Goal: Information Seeking & Learning: Learn about a topic

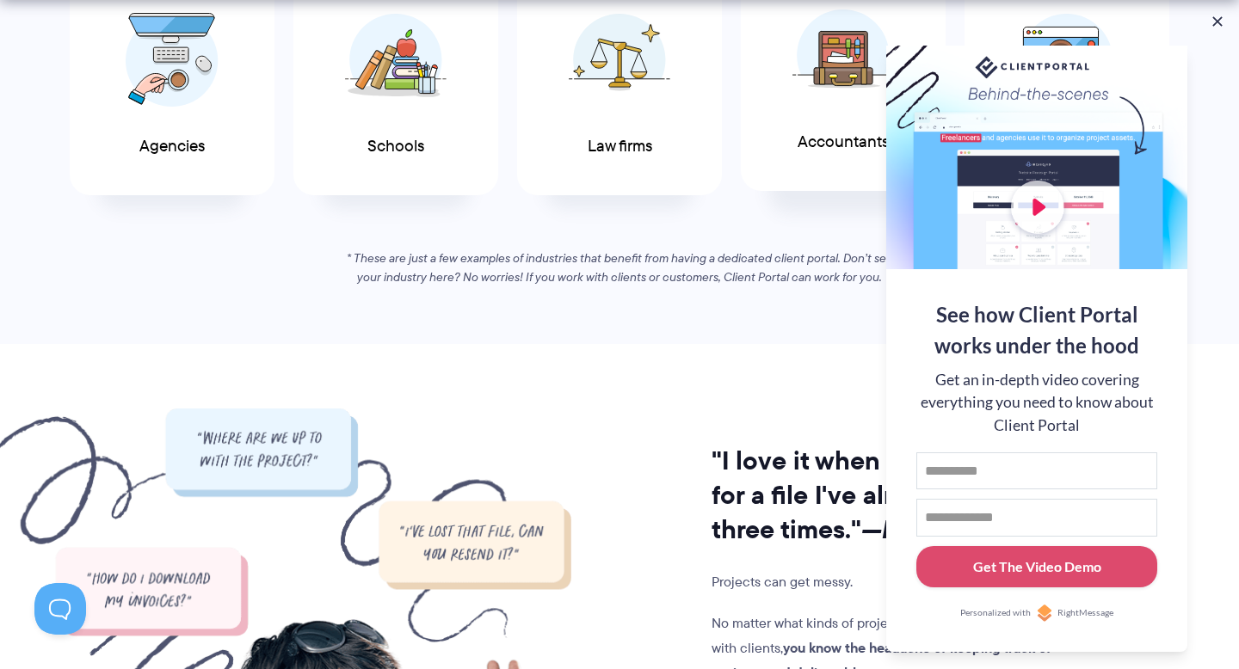
scroll to position [1108, 0]
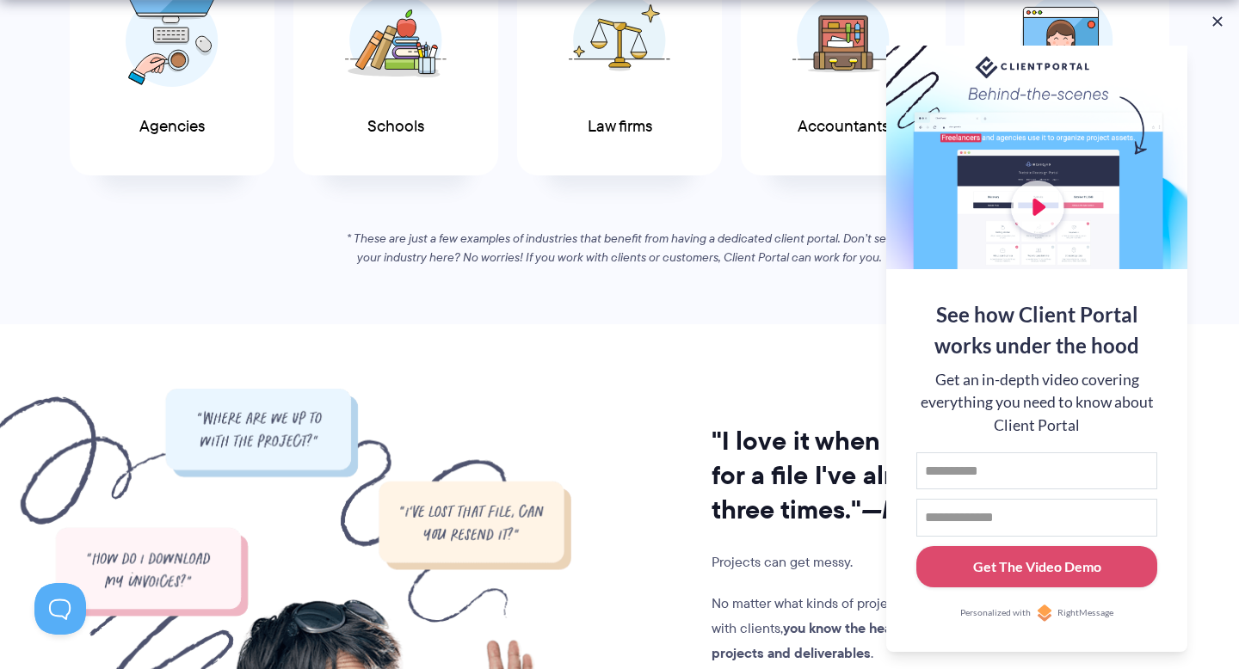
click at [1220, 30] on section "If you work with clients, you’ll love Client Portal See why Client Portal is pe…" at bounding box center [619, 28] width 1239 height 594
click at [1220, 19] on button at bounding box center [1217, 21] width 21 height 21
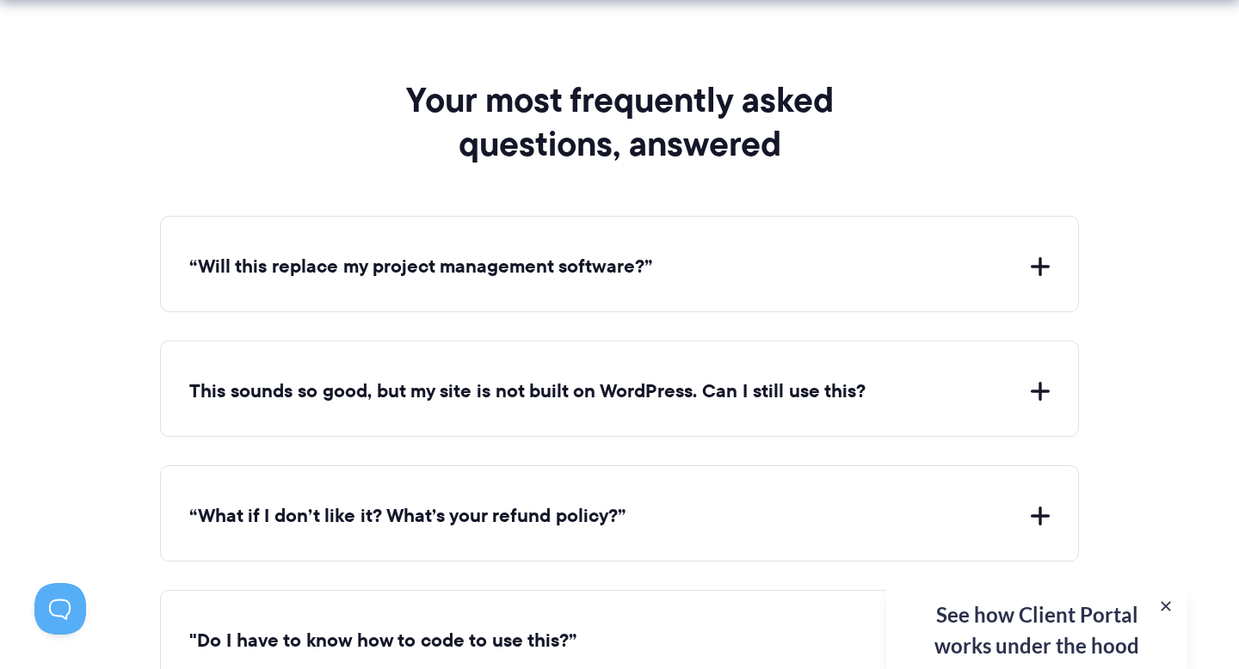
scroll to position [6289, 0]
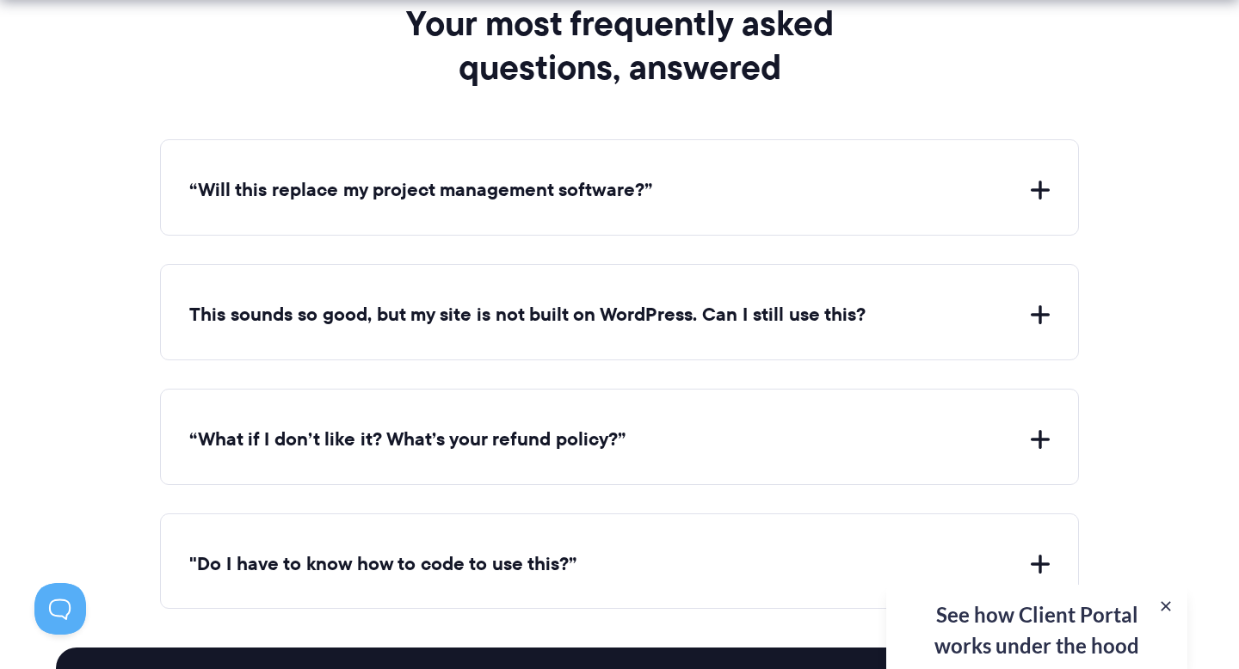
click at [670, 177] on button "“Will this replace my project management software?”" at bounding box center [619, 190] width 860 height 27
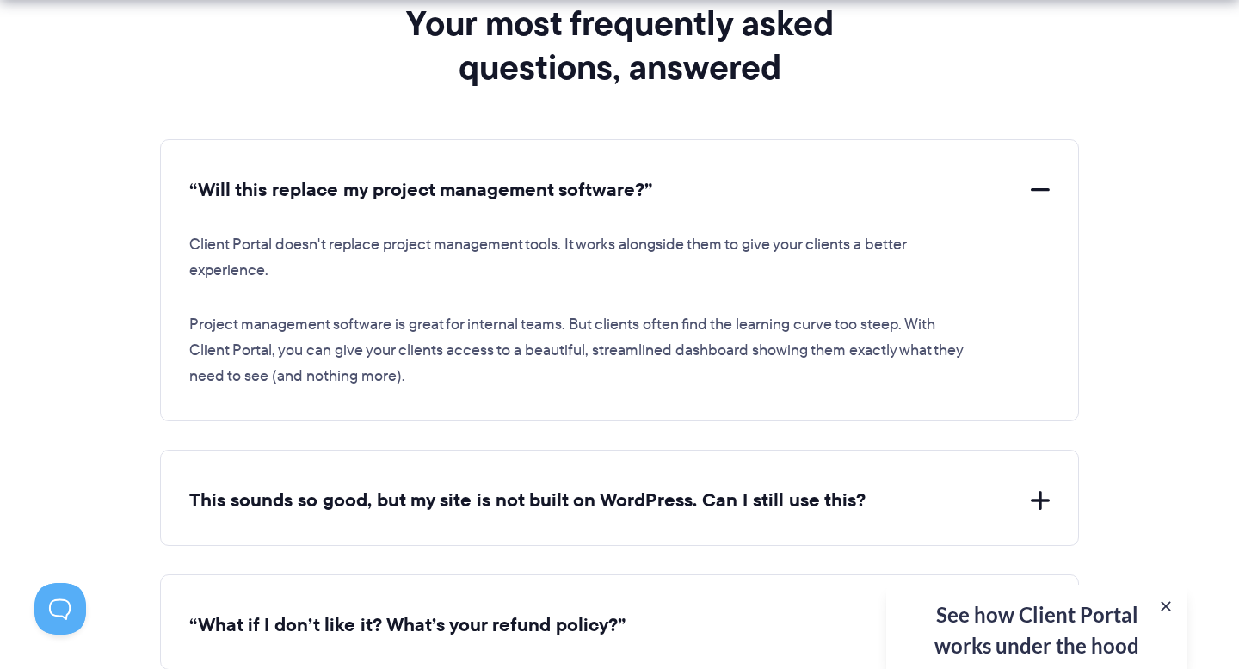
drag, startPoint x: 711, startPoint y: 183, endPoint x: 698, endPoint y: 175, distance: 15.0
click at [698, 177] on button "“Will this replace my project management software?”" at bounding box center [619, 190] width 860 height 27
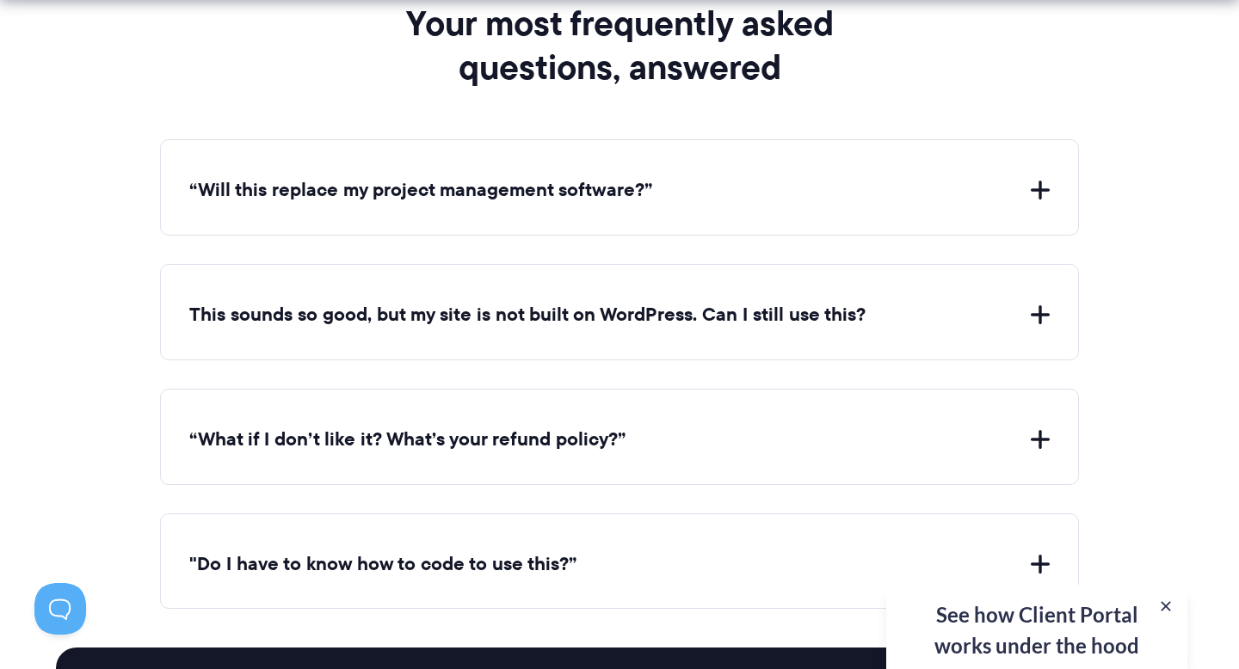
click at [637, 313] on button "This sounds so good, but my site is not built on WordPress. Can I still use thi…" at bounding box center [619, 315] width 860 height 27
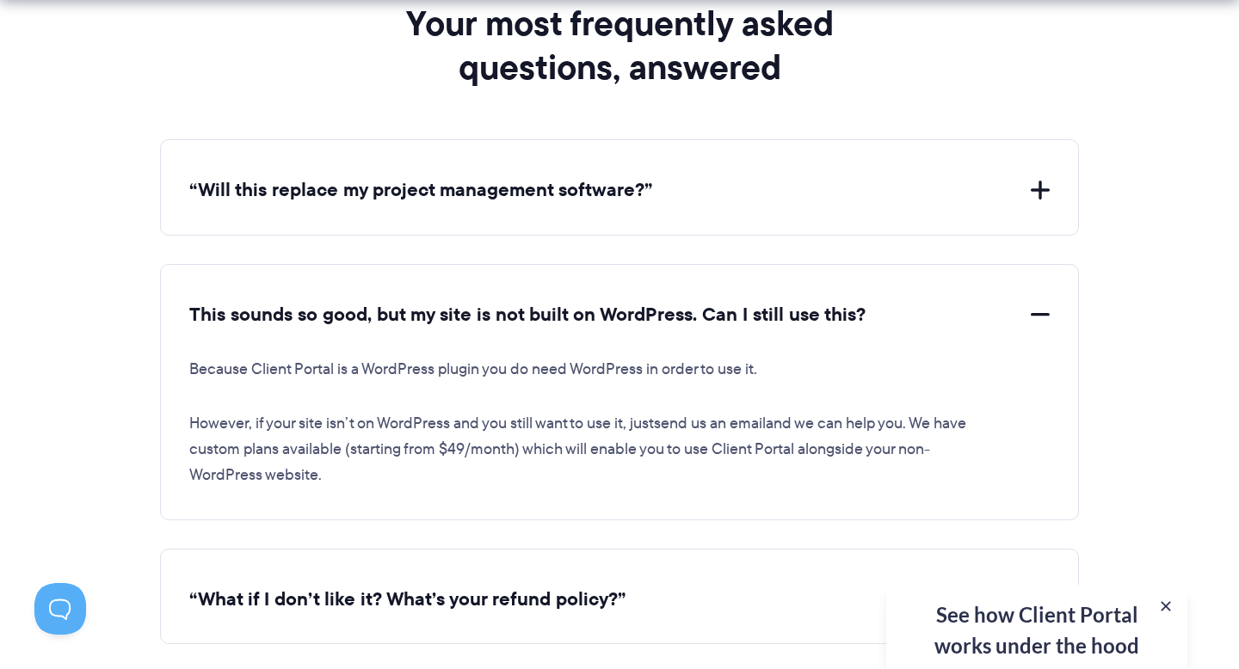
click at [637, 312] on button "This sounds so good, but my site is not built on WordPress. Can I still use thi…" at bounding box center [619, 315] width 860 height 27
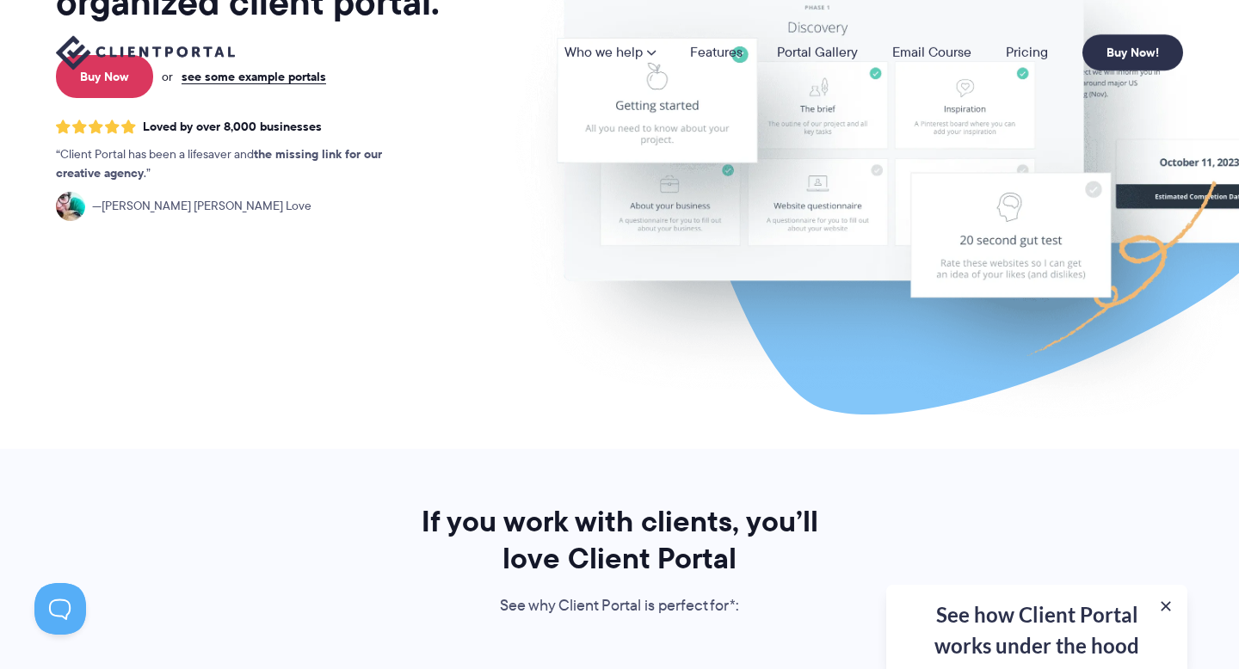
scroll to position [0, 0]
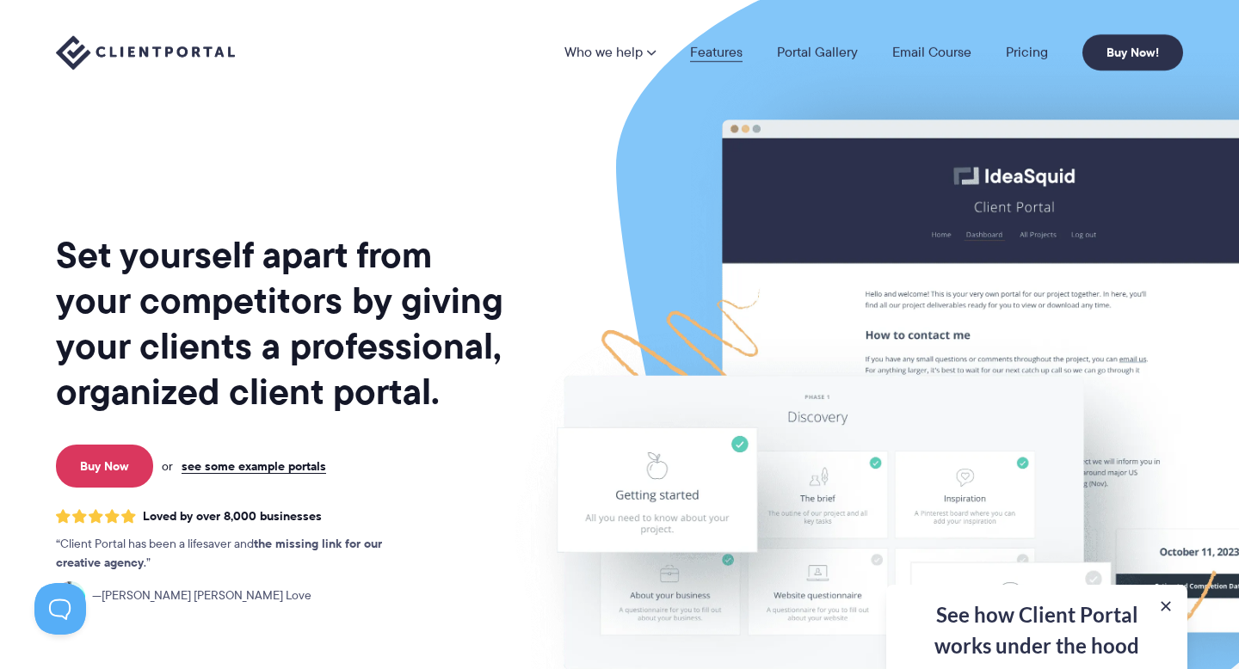
click at [724, 48] on link "Features" at bounding box center [716, 53] width 52 height 14
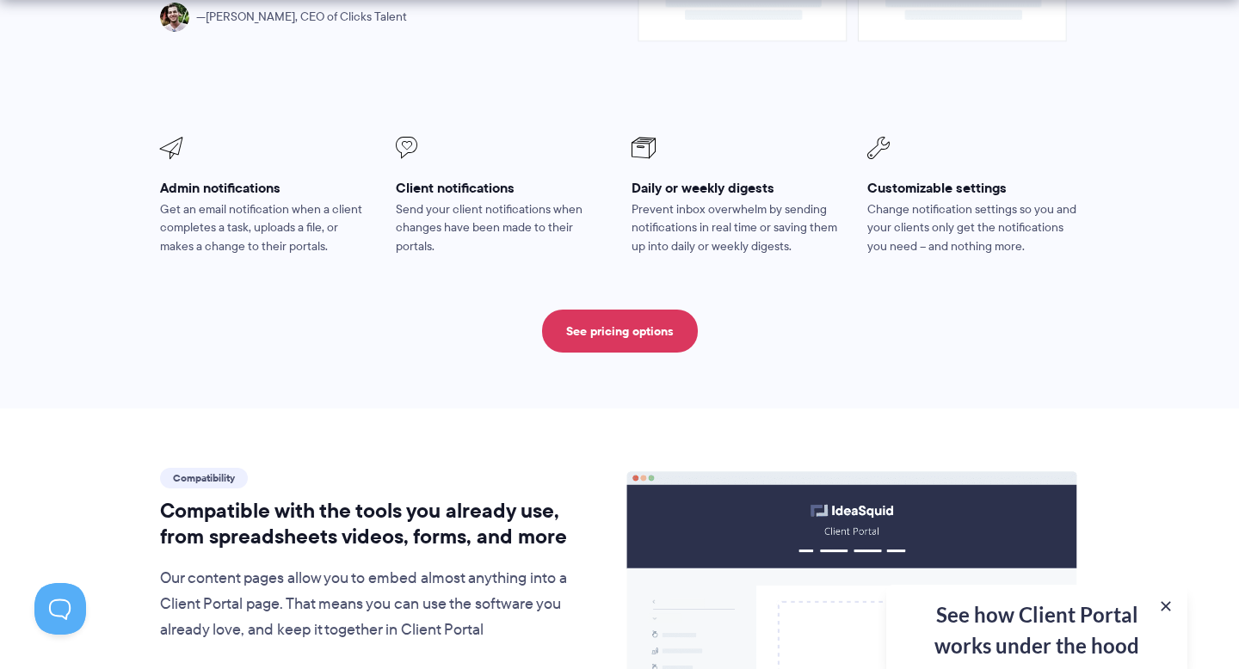
scroll to position [1632, 0]
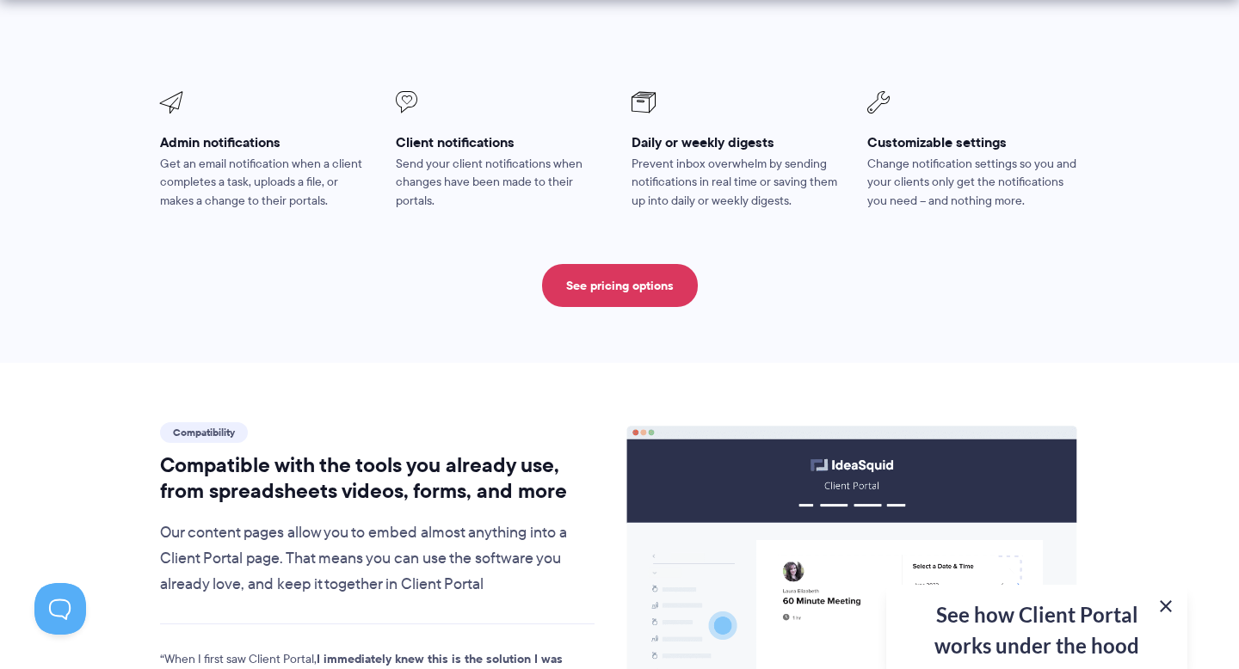
click at [1169, 602] on button at bounding box center [1165, 606] width 21 height 21
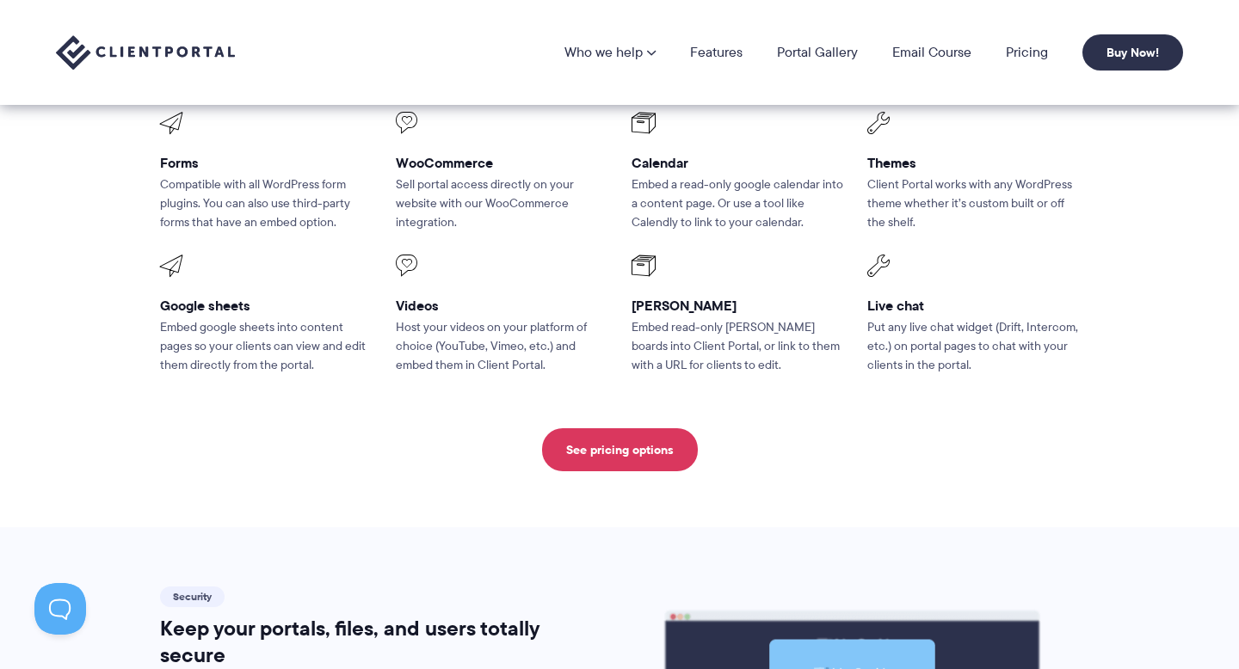
scroll to position [2344, 0]
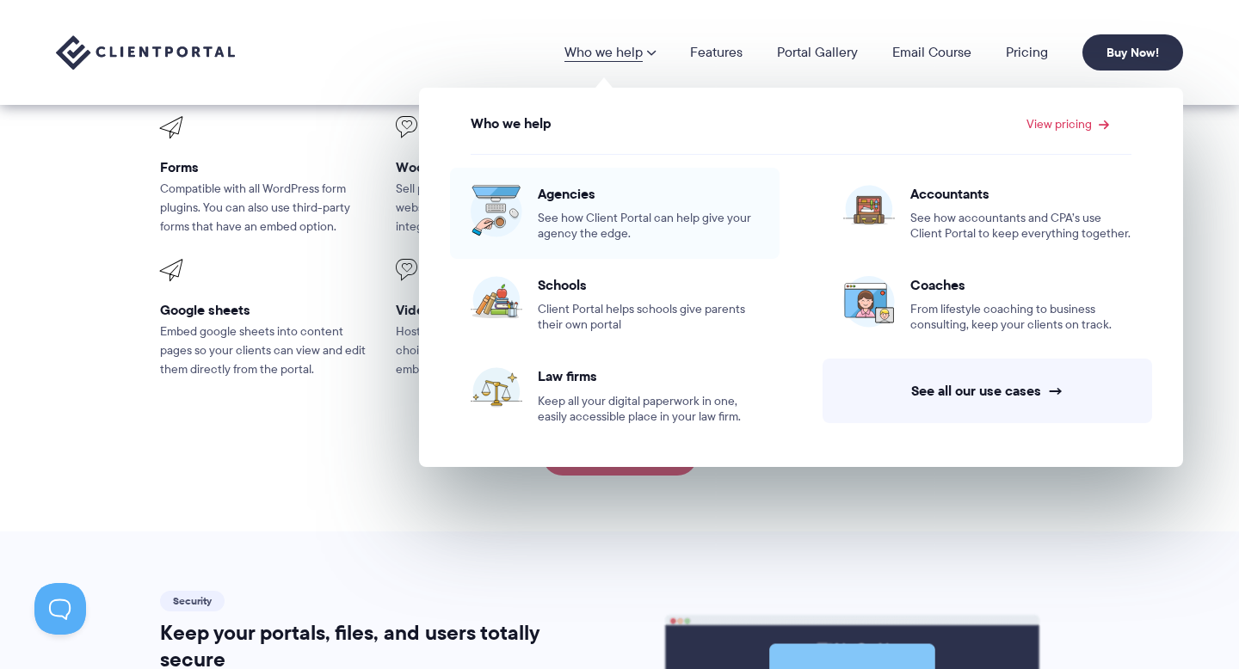
click at [597, 237] on span "See how Client Portal can help give your agency the edge." at bounding box center [648, 226] width 221 height 31
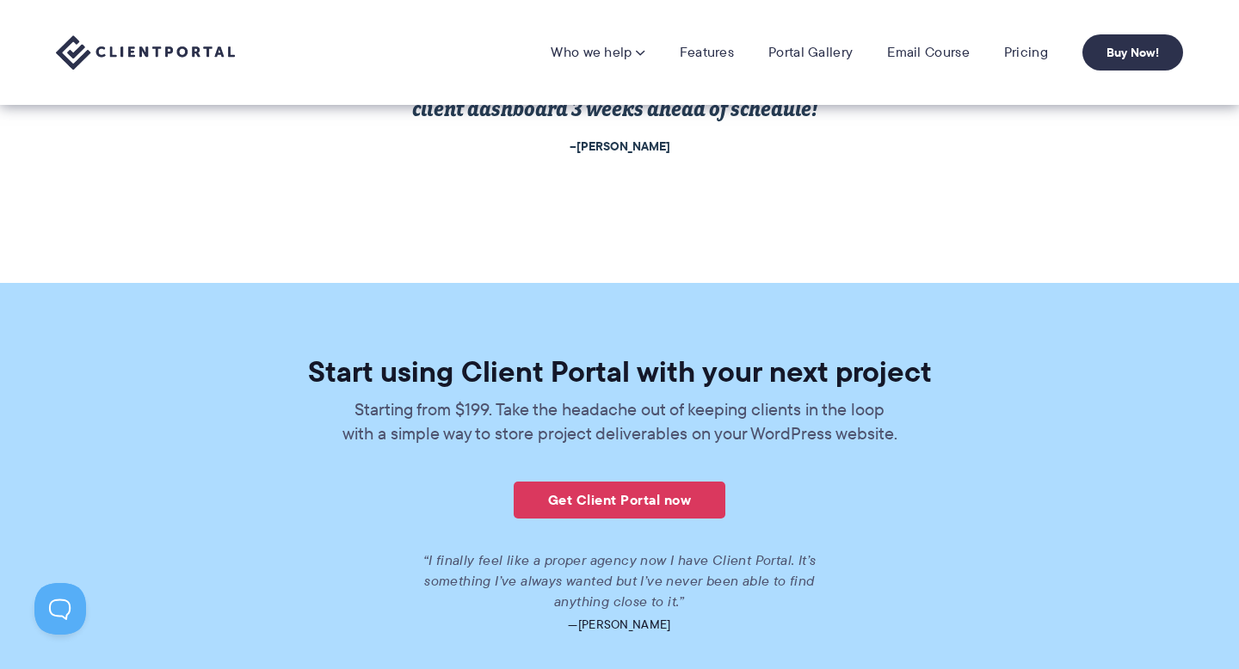
scroll to position [3574, 0]
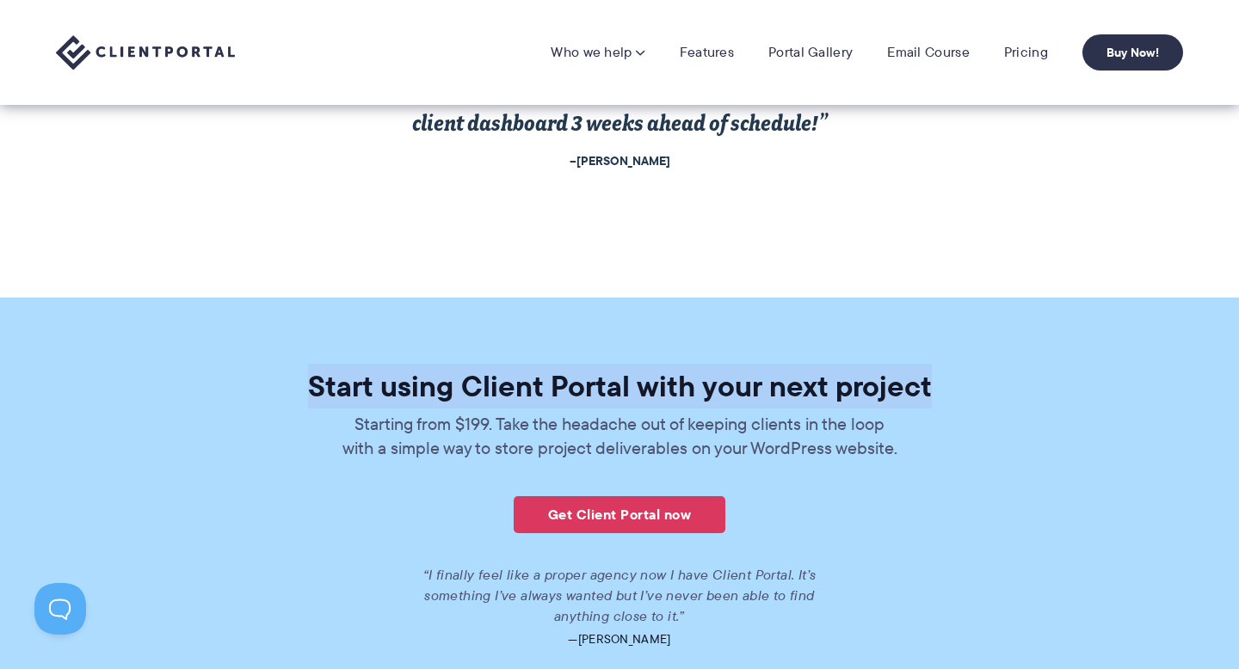
drag, startPoint x: 308, startPoint y: 384, endPoint x: 1107, endPoint y: 395, distance: 799.3
click at [1107, 395] on div "Start using Client Portal with your next project Starting from $199. Take the h…" at bounding box center [620, 545] width 992 height 346
drag, startPoint x: 896, startPoint y: 384, endPoint x: 1013, endPoint y: 256, distance: 172.9
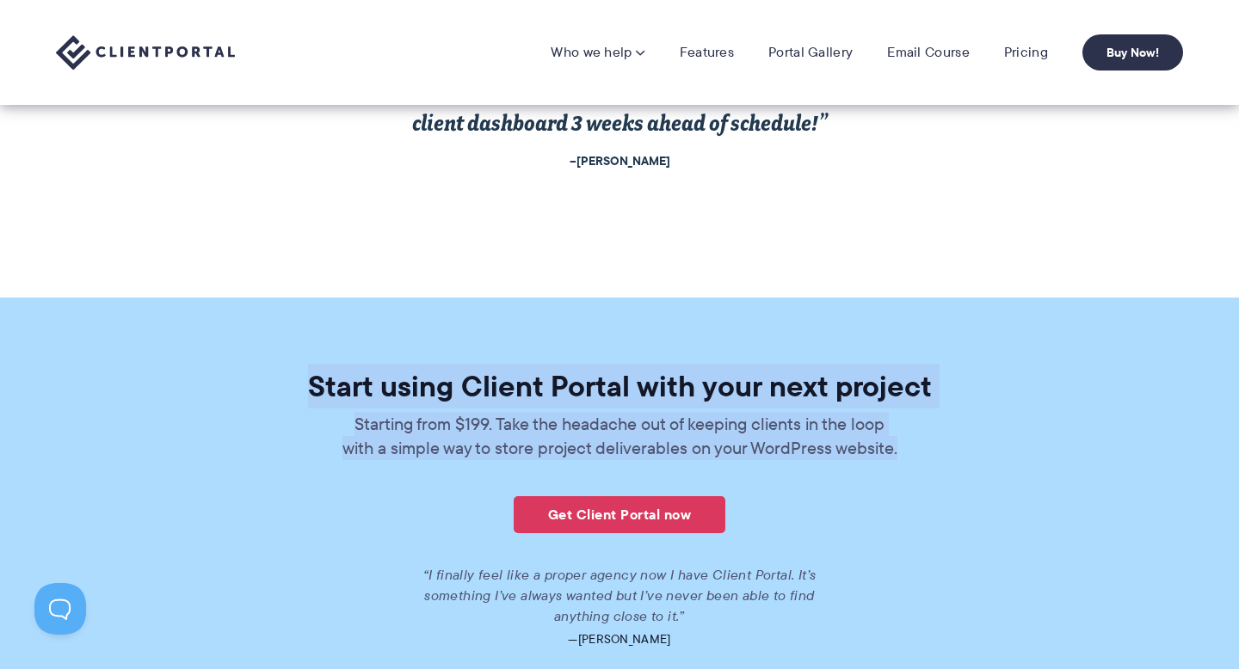
drag, startPoint x: 937, startPoint y: 444, endPoint x: 644, endPoint y: 346, distance: 308.5
click at [644, 346] on section "Start using Client Portal with your next project Starting from $199. Take the h…" at bounding box center [619, 546] width 1239 height 496
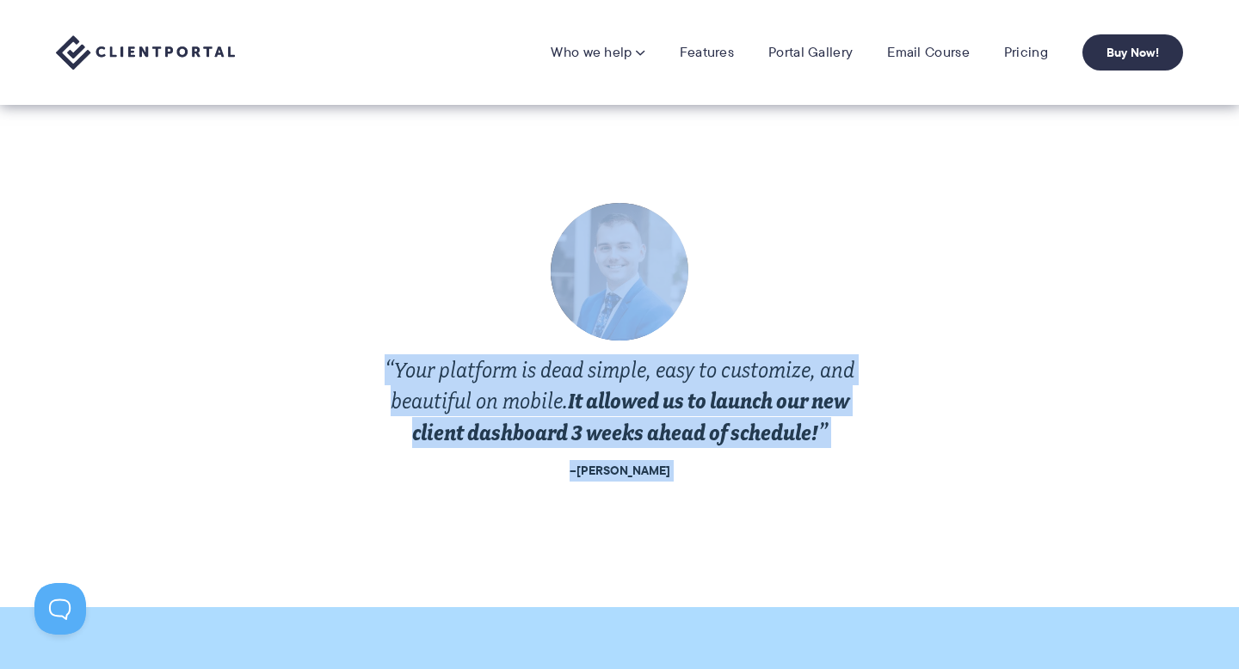
scroll to position [3030, 0]
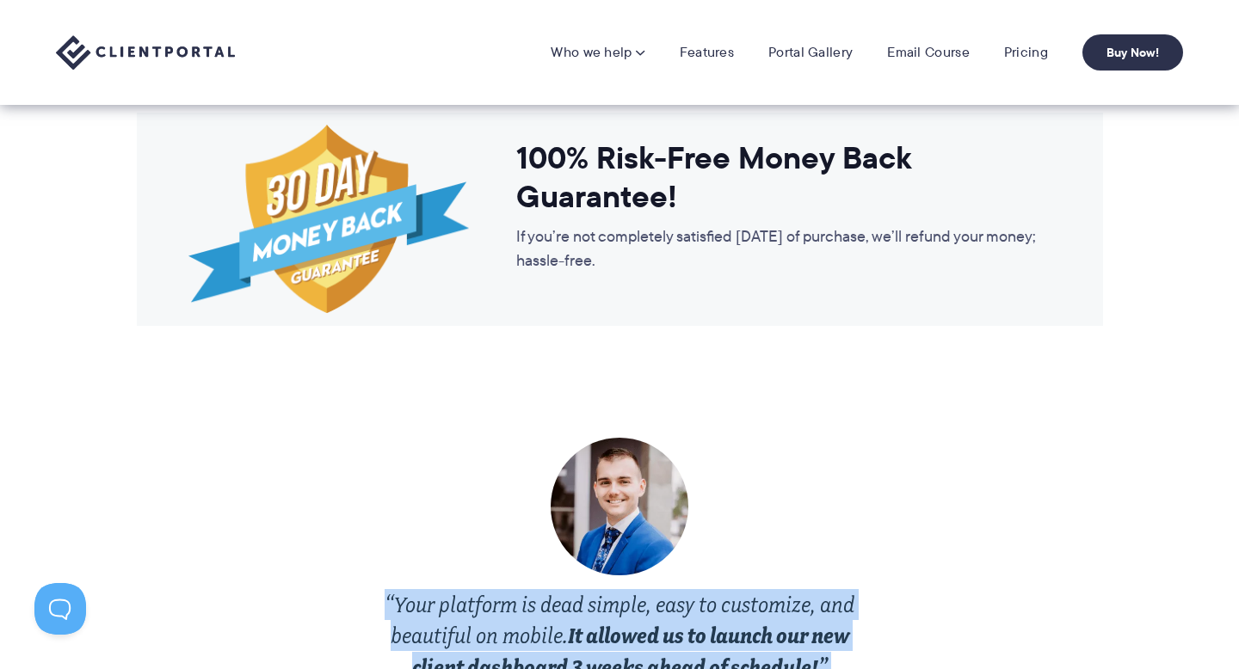
drag, startPoint x: 646, startPoint y: 397, endPoint x: 793, endPoint y: 519, distance: 191.2
click at [793, 519] on div "“Your platform is dead simple, easy to customize, and beautiful on mobile. It a…" at bounding box center [620, 577] width 568 height 279
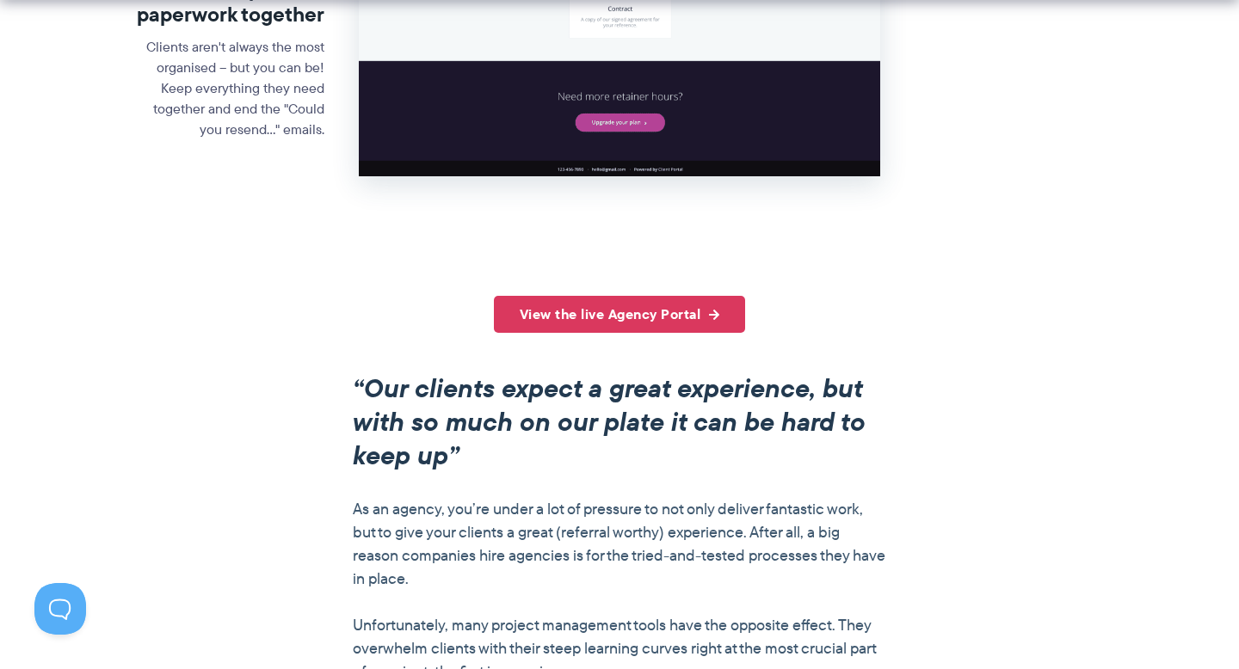
scroll to position [1092, 0]
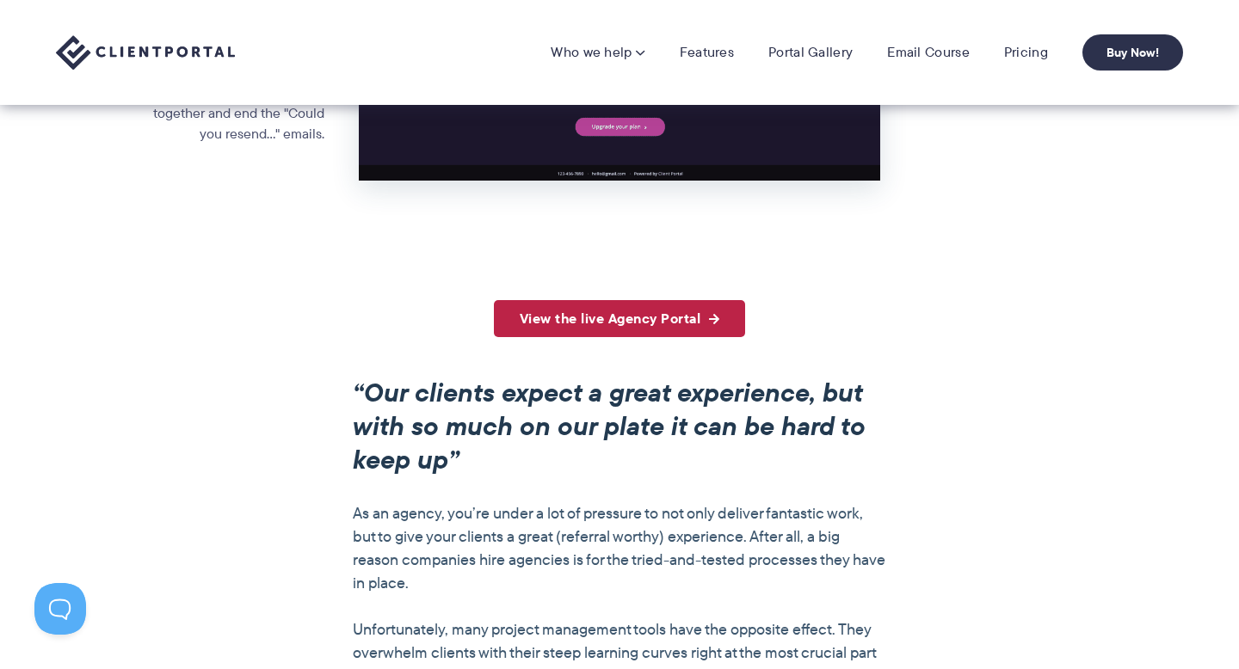
click at [645, 329] on link "View the live Agency Portal" at bounding box center [620, 318] width 252 height 37
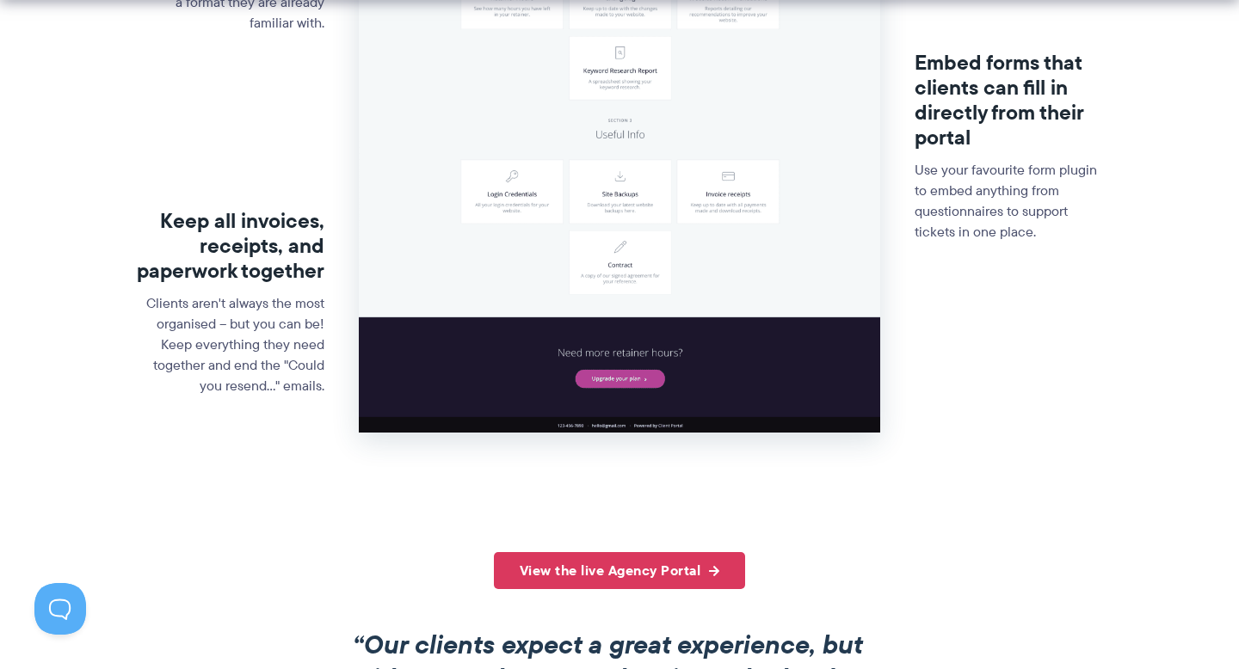
scroll to position [0, 0]
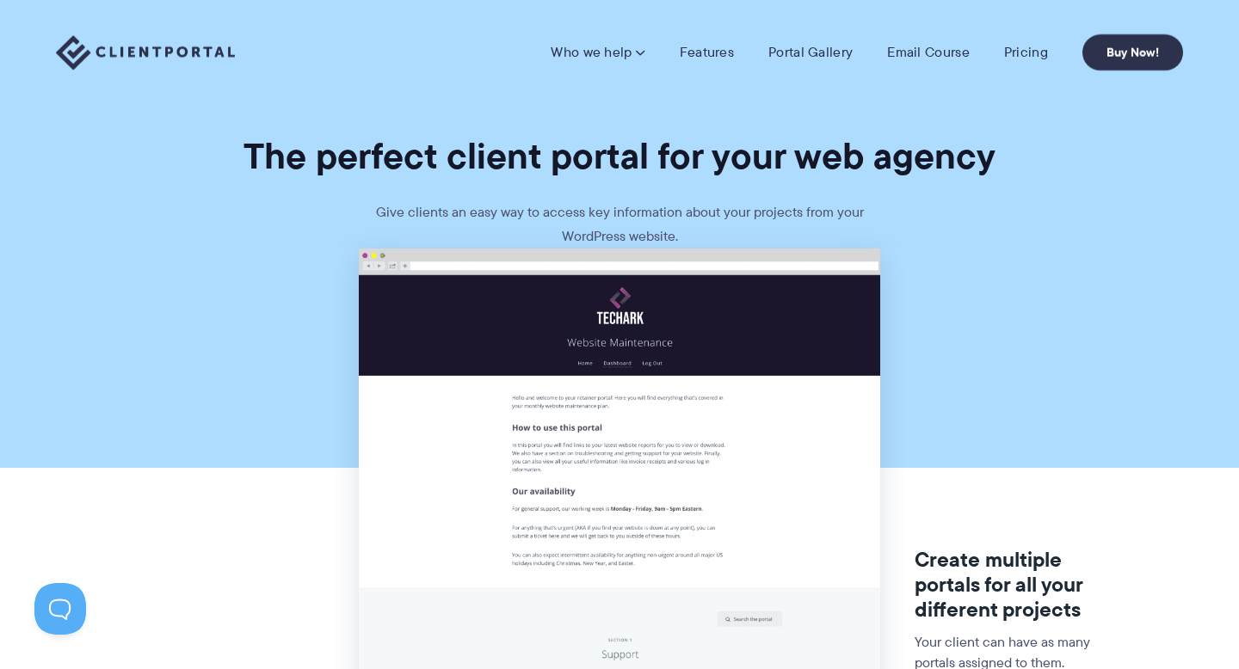
click at [699, 41] on nav "Who we help Who we help View pricing Agencies See how Client Portal can help gi…" at bounding box center [867, 52] width 632 height 36
click at [703, 61] on link "Features" at bounding box center [707, 52] width 54 height 17
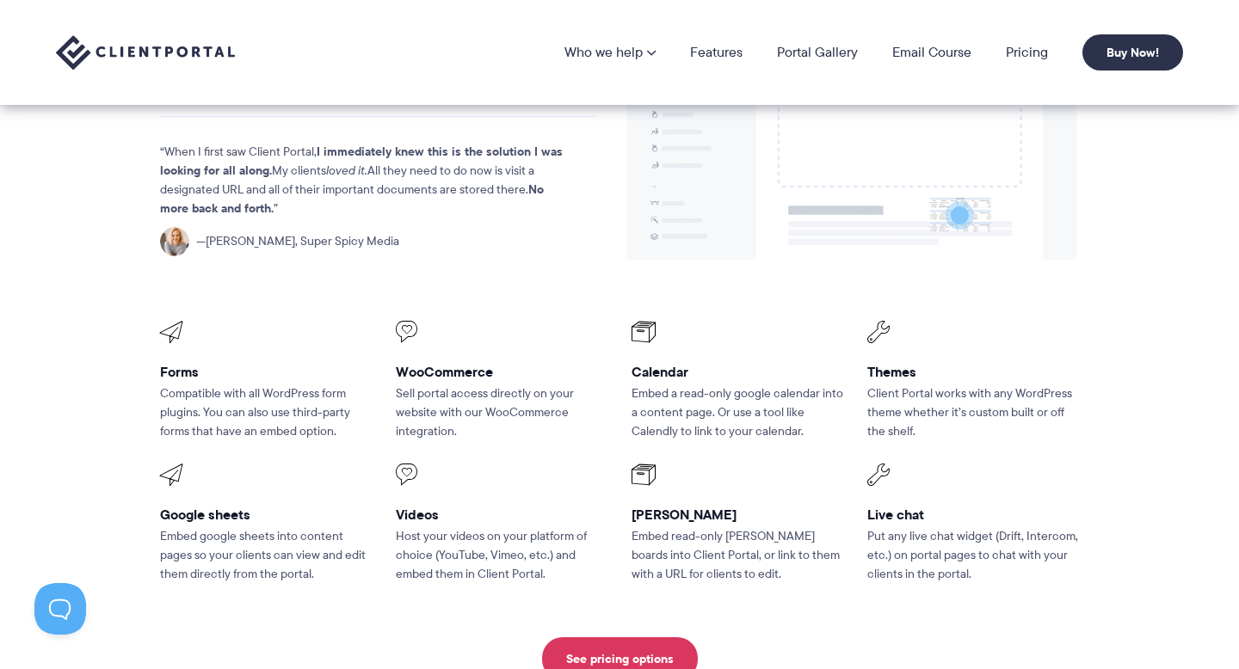
scroll to position [2134, 0]
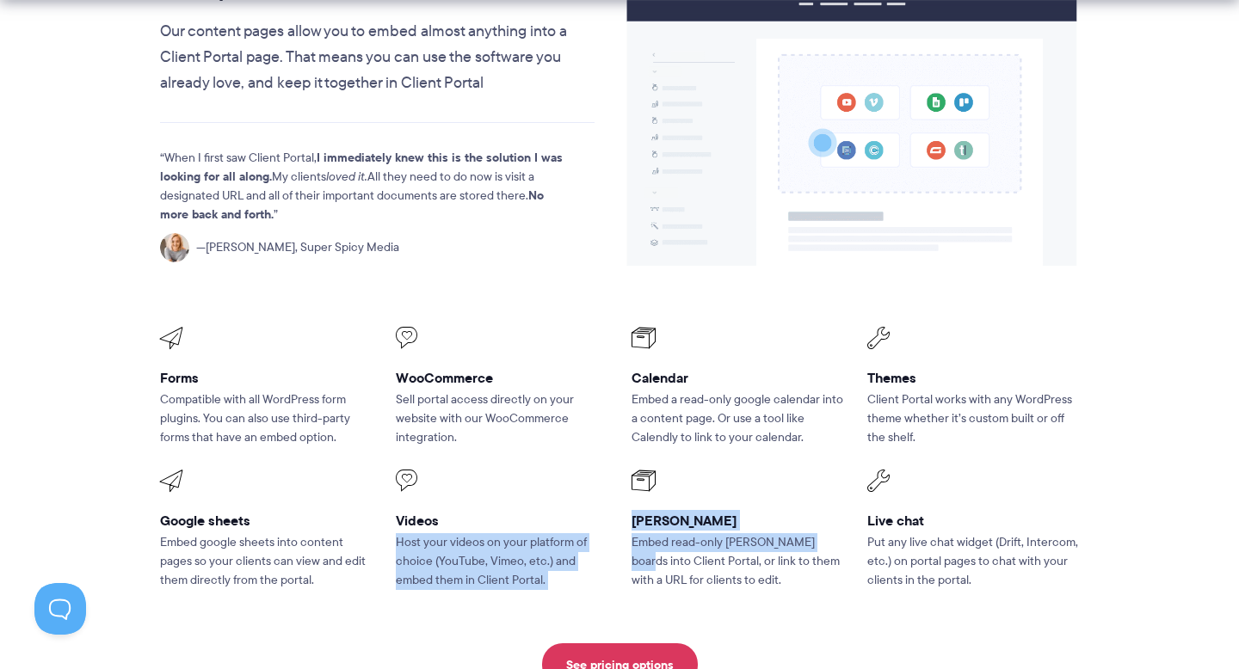
drag, startPoint x: 592, startPoint y: 467, endPoint x: 848, endPoint y: 492, distance: 257.6
click at [848, 492] on ul "Forms Compatible with all WordPress form plugins. You can also use third-party …" at bounding box center [619, 459] width 943 height 286
click at [828, 471] on div "Trello Embed read-only Trello boards into Client Portal, or link to them with a…" at bounding box center [737, 531] width 212 height 120
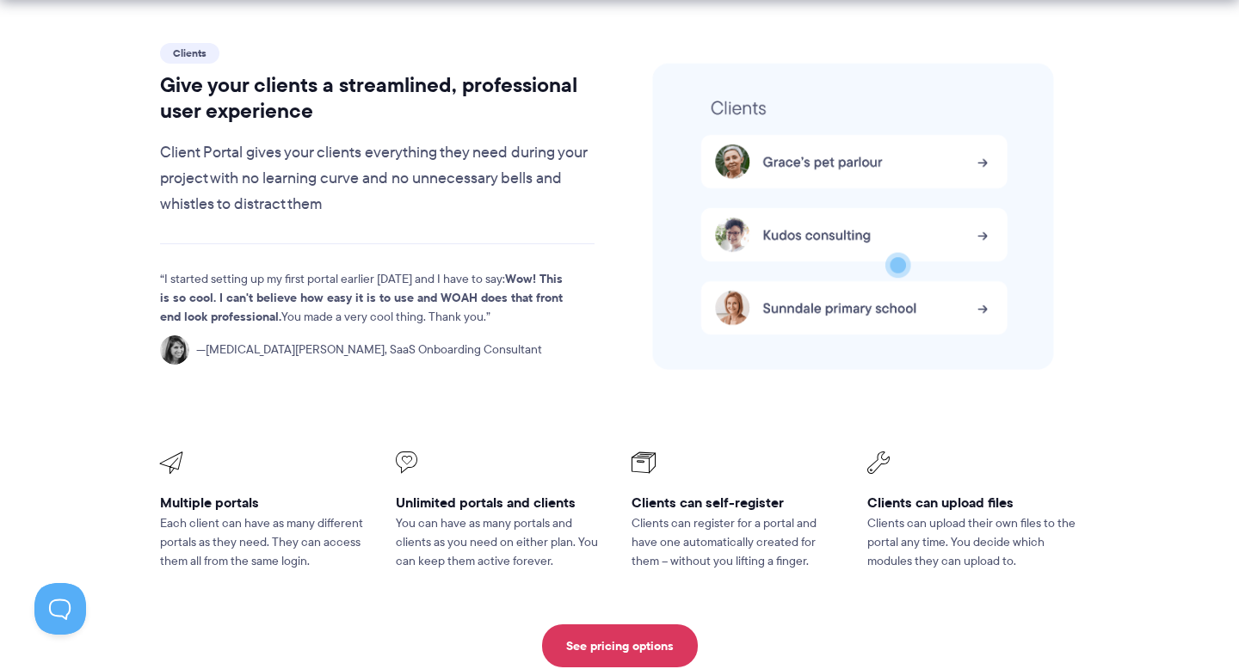
scroll to position [3635, 0]
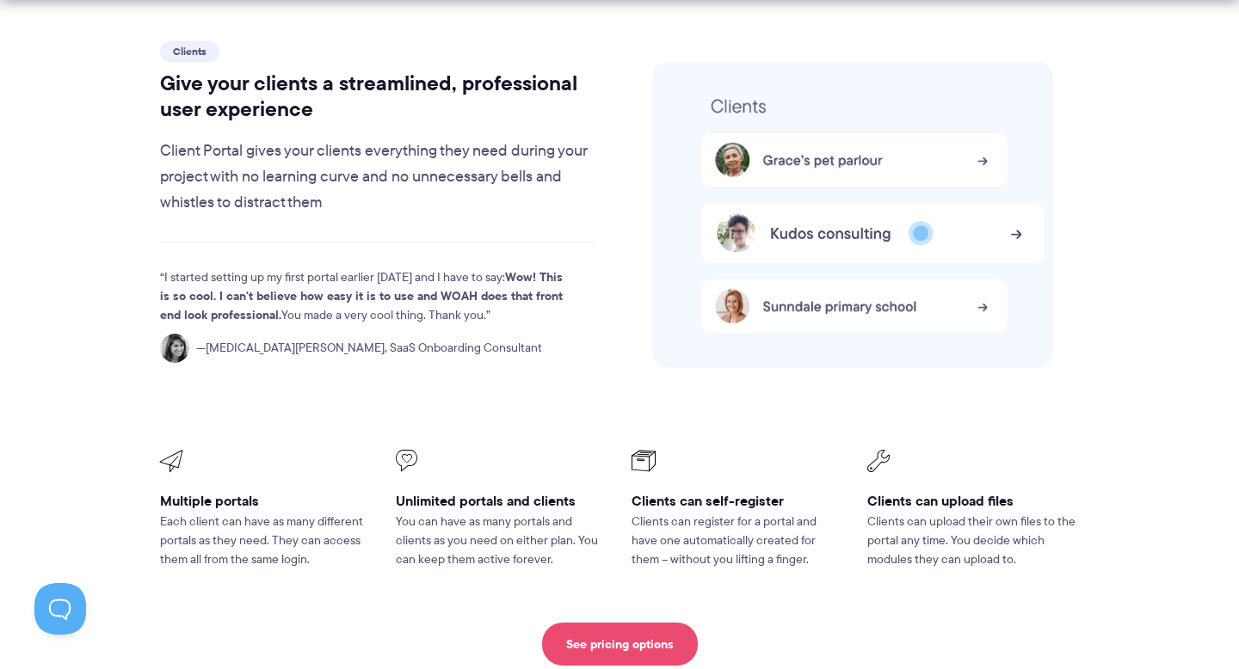
click at [669, 623] on link "See pricing options" at bounding box center [620, 644] width 156 height 43
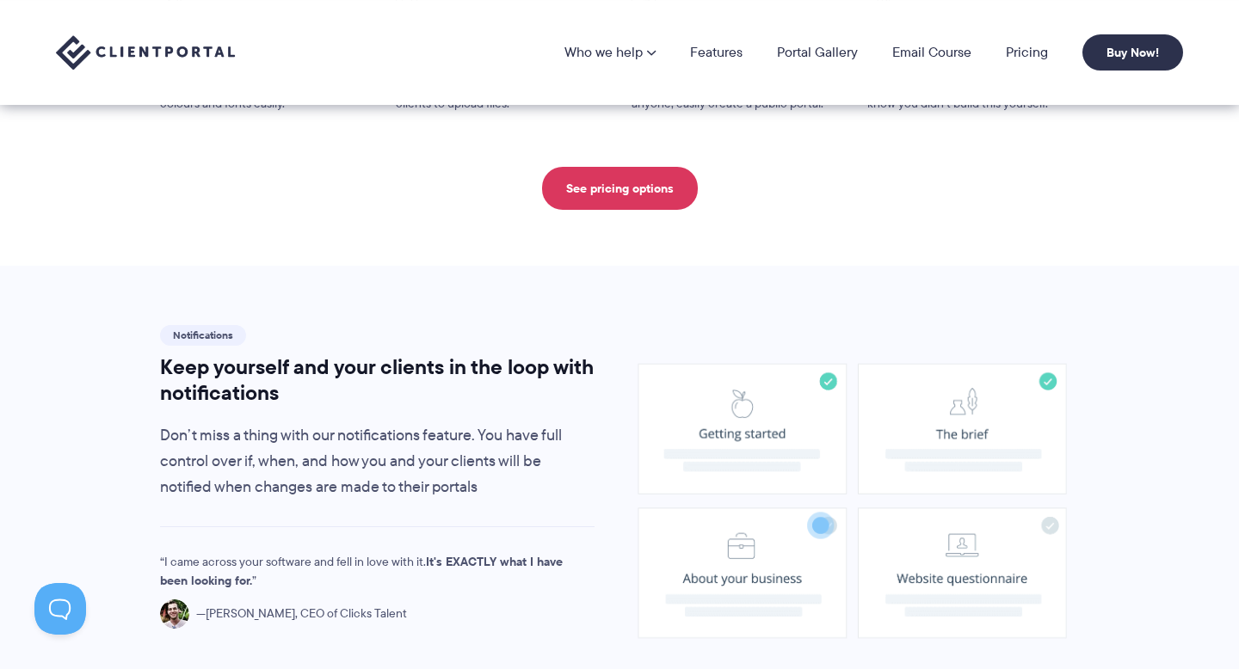
scroll to position [595, 0]
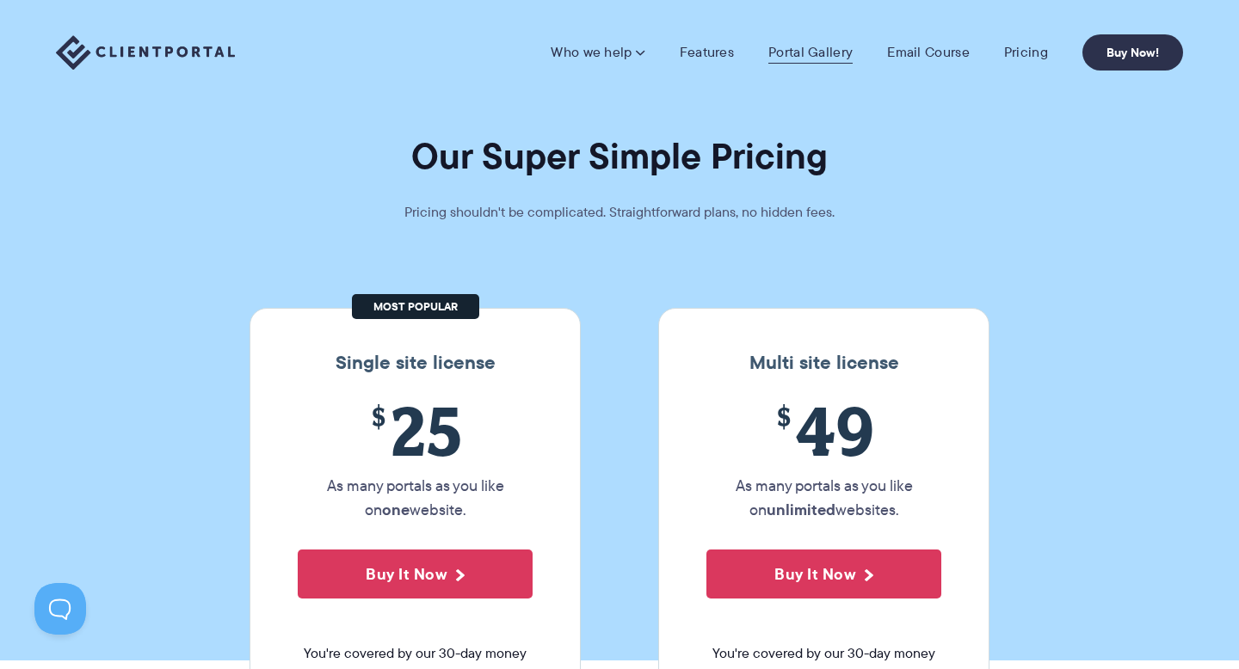
click at [805, 50] on link "Portal Gallery" at bounding box center [810, 52] width 84 height 17
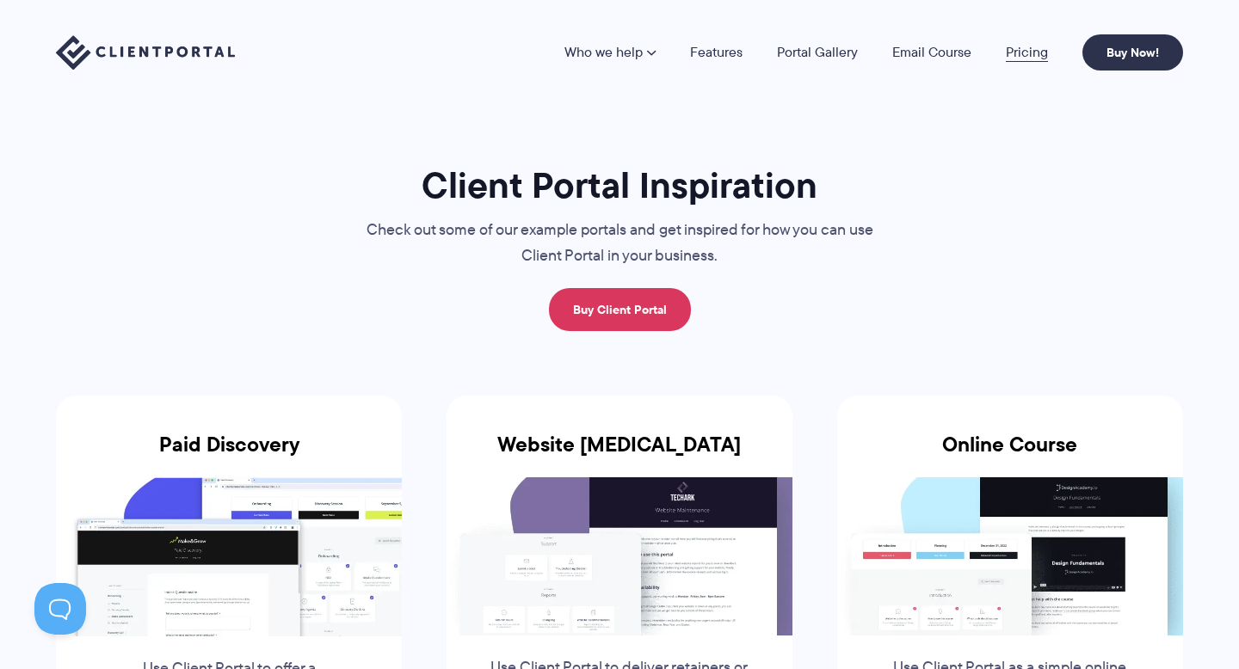
click at [1016, 53] on link "Pricing" at bounding box center [1027, 53] width 42 height 14
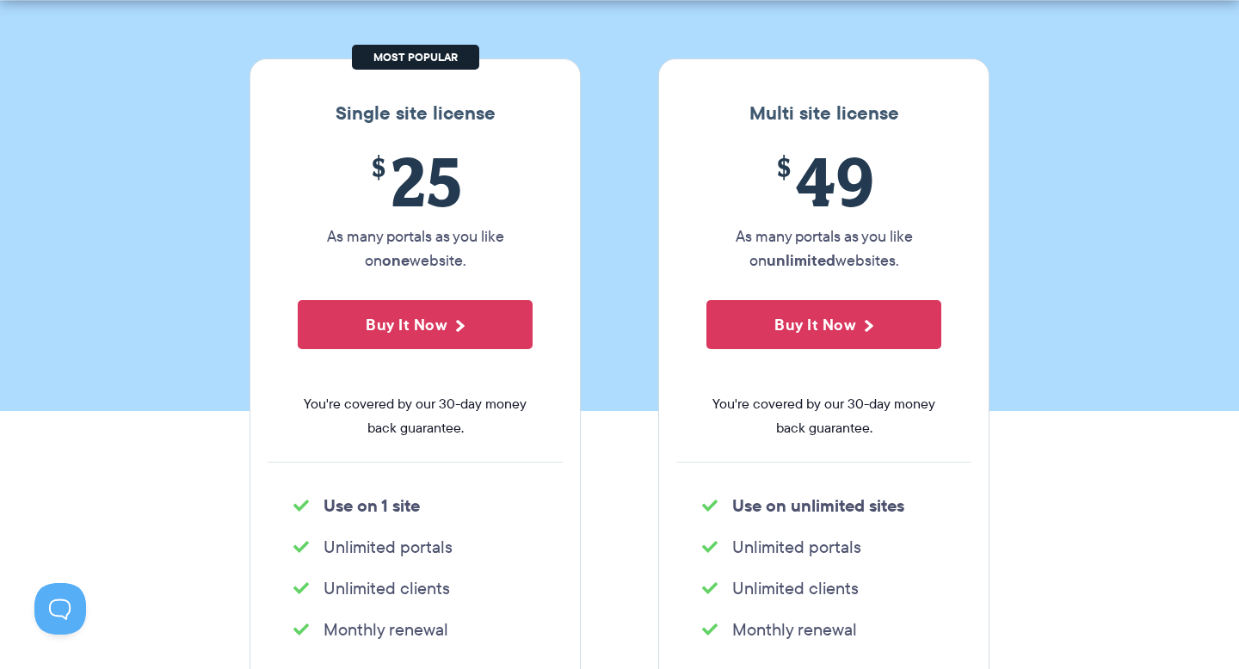
scroll to position [271, 0]
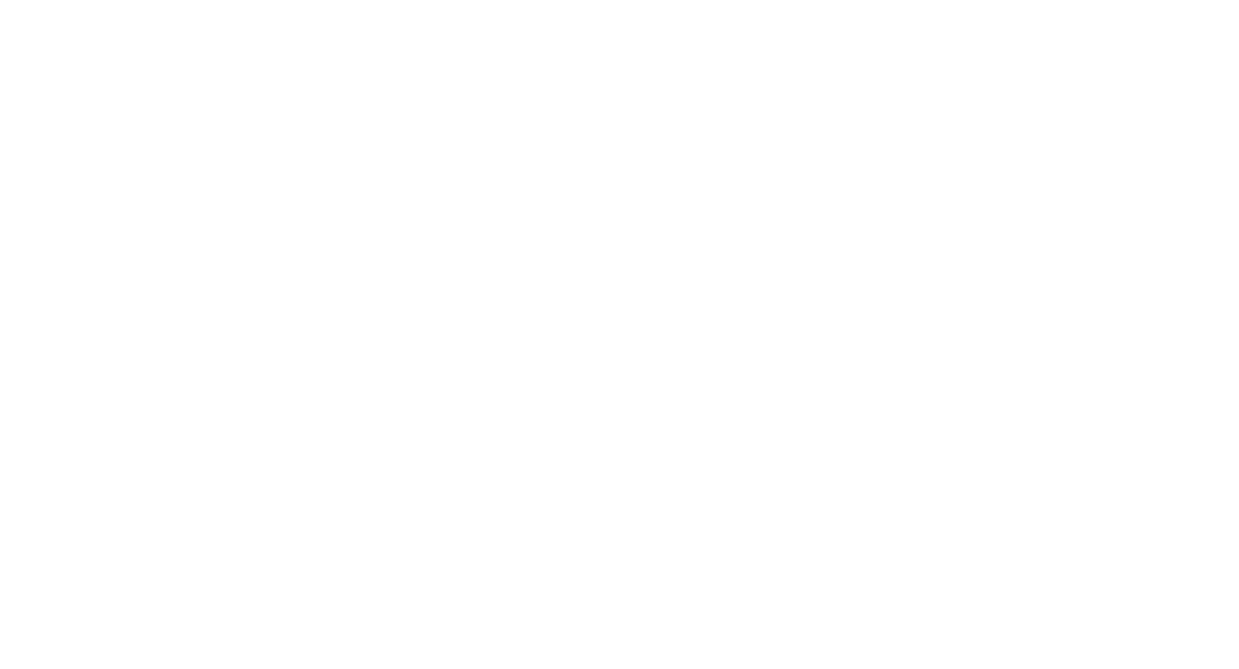
scroll to position [595, 0]
